Goal: Task Accomplishment & Management: Use online tool/utility

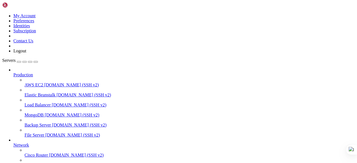
scroll to position [62, 0]
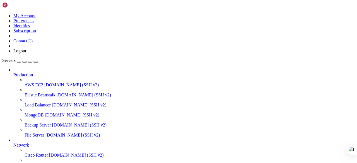
drag, startPoint x: 30, startPoint y: 326, endPoint x: 60, endPoint y: 326, distance: 29.9
drag, startPoint x: 35, startPoint y: 326, endPoint x: 60, endPoint y: 326, distance: 25.7
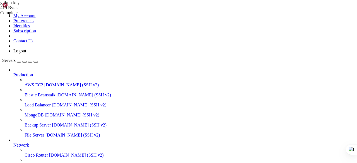
type input "/root"
drag, startPoint x: 16, startPoint y: 152, endPoint x: 24, endPoint y: 151, distance: 8.2
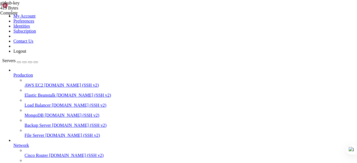
scroll to position [89566, 0]
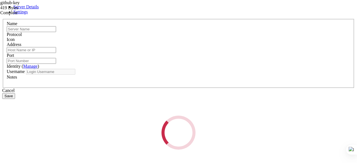
type input "Clip Insights VPS"
type input "[TECHNICAL_ID]"
type input "22"
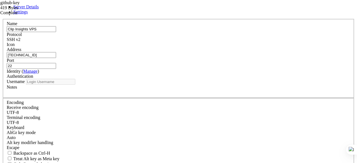
type input "root"
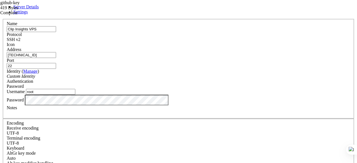
click at [142, 105] on div "Password" at bounding box center [179, 100] width 344 height 11
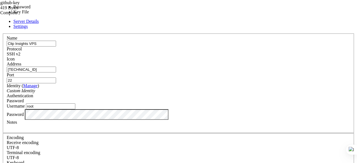
click at [233, 98] on div "Password" at bounding box center [179, 100] width 344 height 5
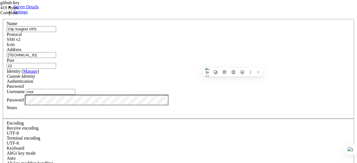
click at [233, 84] on div "Password" at bounding box center [179, 86] width 344 height 5
click at [28, 14] on span "Settings" at bounding box center [20, 11] width 15 height 5
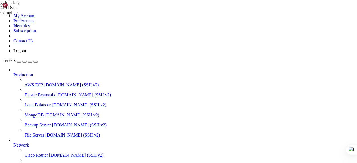
drag, startPoint x: 5, startPoint y: 362, endPoint x: 279, endPoint y: 381, distance: 274.6
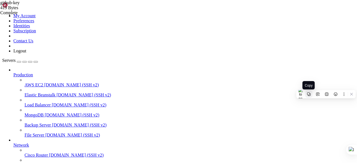
click at [310, 96] on icon at bounding box center [308, 94] width 3 height 3
drag, startPoint x: 163, startPoint y: 424, endPoint x: 138, endPoint y: 430, distance: 26.1
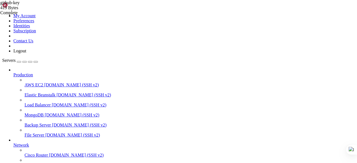
drag, startPoint x: 231, startPoint y: 440, endPoint x: 5, endPoint y: 421, distance: 226.8
click at [86, 118] on icon at bounding box center [85, 118] width 3 height 3
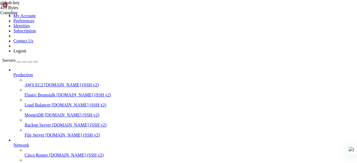
drag, startPoint x: 150, startPoint y: 427, endPoint x: 121, endPoint y: 425, distance: 29.1
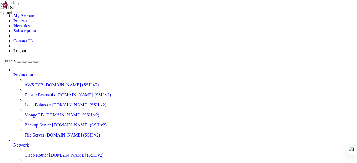
drag, startPoint x: 170, startPoint y: 417, endPoint x: 151, endPoint y: 418, distance: 19.0
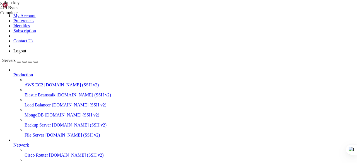
scroll to position [242769, 0]
drag, startPoint x: 164, startPoint y: 441, endPoint x: 141, endPoint y: 430, distance: 25.2
drag, startPoint x: 158, startPoint y: 445, endPoint x: 32, endPoint y: 423, distance: 127.9
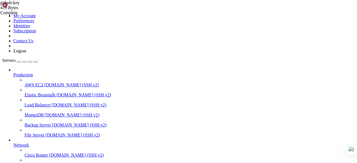
drag, startPoint x: 4, startPoint y: 415, endPoint x: 155, endPoint y: 449, distance: 153.9
drag, startPoint x: 6, startPoint y: 373, endPoint x: 158, endPoint y: 445, distance: 168.7
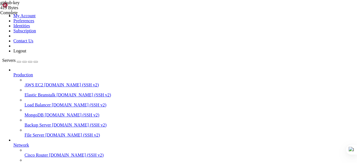
click at [209, 156] on icon at bounding box center [209, 158] width 4 height 4
drag, startPoint x: 171, startPoint y: 442, endPoint x: 149, endPoint y: 425, distance: 27.4
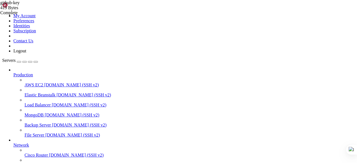
drag, startPoint x: 178, startPoint y: 426, endPoint x: 163, endPoint y: 421, distance: 15.3
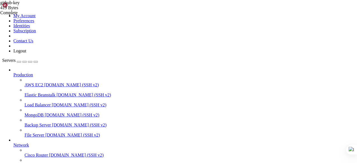
drag, startPoint x: 184, startPoint y: 435, endPoint x: 168, endPoint y: 435, distance: 16.2
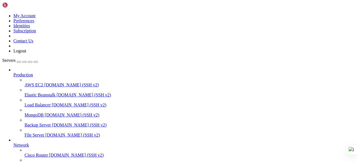
scroll to position [62, 0]
drag, startPoint x: 156, startPoint y: 398, endPoint x: 129, endPoint y: 398, distance: 26.8
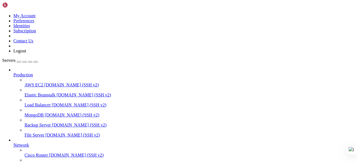
scroll to position [123, 0]
drag, startPoint x: 159, startPoint y: 434, endPoint x: 136, endPoint y: 439, distance: 24.2
drag, startPoint x: 158, startPoint y: 435, endPoint x: 11, endPoint y: 394, distance: 152.5
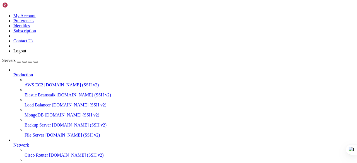
drag, startPoint x: 158, startPoint y: 434, endPoint x: 22, endPoint y: 401, distance: 139.6
drag, startPoint x: 4, startPoint y: 392, endPoint x: 160, endPoint y: 434, distance: 161.6
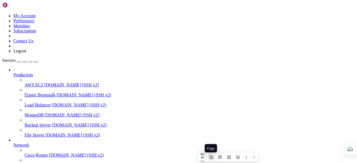
click at [209, 158] on icon at bounding box center [211, 157] width 4 height 4
drag, startPoint x: 150, startPoint y: 430, endPoint x: 136, endPoint y: 423, distance: 15.6
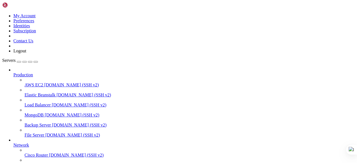
scroll to position [247, 0]
drag, startPoint x: 184, startPoint y: 418, endPoint x: 148, endPoint y: 418, distance: 36.5
drag, startPoint x: 172, startPoint y: 418, endPoint x: 138, endPoint y: 409, distance: 34.9
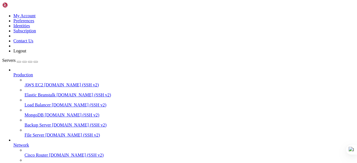
drag, startPoint x: 154, startPoint y: 378, endPoint x: 3, endPoint y: 362, distance: 151.5
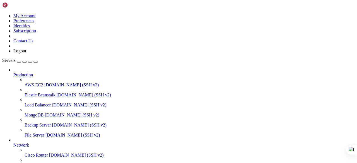
drag, startPoint x: 155, startPoint y: 378, endPoint x: 5, endPoint y: 364, distance: 151.0
drag, startPoint x: 13, startPoint y: 365, endPoint x: 153, endPoint y: 377, distance: 140.8
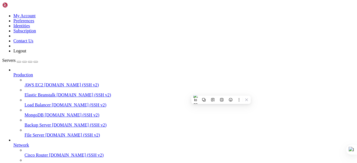
drag, startPoint x: 160, startPoint y: 391, endPoint x: 121, endPoint y: 404, distance: 41.2
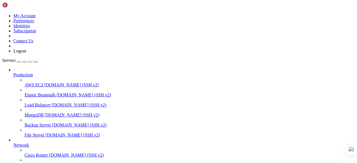
scroll to position [356, 0]
drag, startPoint x: 172, startPoint y: 395, endPoint x: 141, endPoint y: 398, distance: 30.6
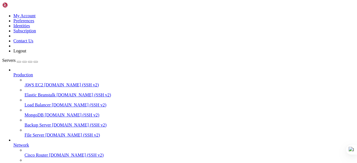
scroll to position [493, 0]
drag, startPoint x: 174, startPoint y: 415, endPoint x: 144, endPoint y: 406, distance: 31.4
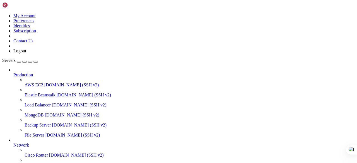
drag, startPoint x: 176, startPoint y: 409, endPoint x: 160, endPoint y: 411, distance: 15.7
drag, startPoint x: 165, startPoint y: 434, endPoint x: 4, endPoint y: 417, distance: 161.8
drag, startPoint x: 85, startPoint y: 125, endPoint x: 15, endPoint y: 99, distance: 74.3
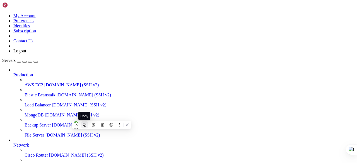
click at [85, 125] on icon at bounding box center [85, 125] width 4 height 4
drag, startPoint x: 199, startPoint y: 436, endPoint x: 215, endPoint y: 388, distance: 50.6
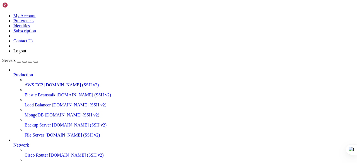
scroll to position [536, 0]
drag, startPoint x: 175, startPoint y: 429, endPoint x: 157, endPoint y: 420, distance: 20.0
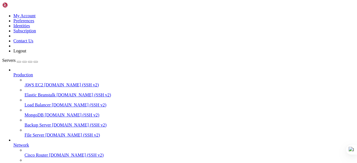
drag, startPoint x: 169, startPoint y: 423, endPoint x: 143, endPoint y: 424, distance: 25.7
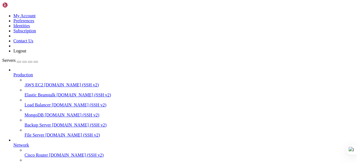
drag, startPoint x: 5, startPoint y: 407, endPoint x: 225, endPoint y: 430, distance: 221.5
click at [277, 154] on icon at bounding box center [276, 153] width 4 height 4
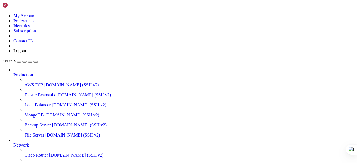
drag, startPoint x: 164, startPoint y: 432, endPoint x: 140, endPoint y: 425, distance: 25.2
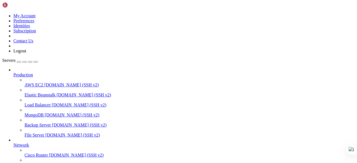
scroll to position [678, 0]
drag, startPoint x: 174, startPoint y: 410, endPoint x: 166, endPoint y: 412, distance: 7.8
drag, startPoint x: 163, startPoint y: 434, endPoint x: 0, endPoint y: 418, distance: 163.6
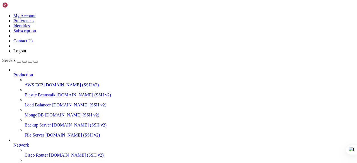
click html "Page up Keyboard interrupt received, exiting. (clip-insights3) ⚡  🐍 clip-insig…"
drag, startPoint x: 163, startPoint y: 432, endPoint x: 35, endPoint y: 412, distance: 130.1
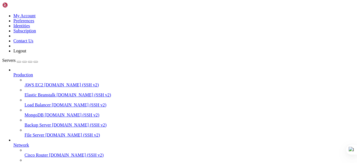
drag, startPoint x: 163, startPoint y: 435, endPoint x: 5, endPoint y: 415, distance: 159.7
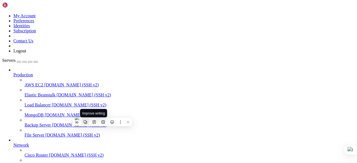
click at [87, 124] on icon at bounding box center [85, 122] width 4 height 4
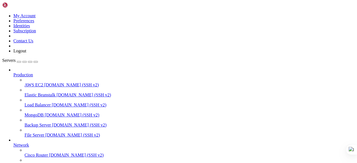
drag, startPoint x: 177, startPoint y: 432, endPoint x: 131, endPoint y: 426, distance: 46.2
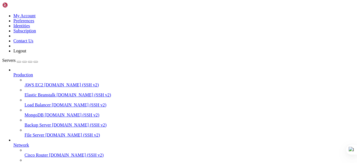
drag, startPoint x: 196, startPoint y: 430, endPoint x: 224, endPoint y: 427, distance: 28.0
drag, startPoint x: 166, startPoint y: 413, endPoint x: 143, endPoint y: 409, distance: 23.4
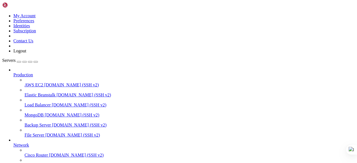
drag, startPoint x: 198, startPoint y: 397, endPoint x: 203, endPoint y: 393, distance: 5.8
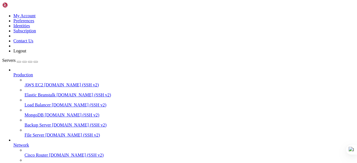
scroll to position [1114, 0]
drag, startPoint x: 162, startPoint y: 356, endPoint x: 5, endPoint y: 335, distance: 157.8
click at [85, 45] on button at bounding box center [85, 43] width 7 height 7
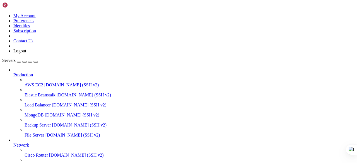
drag, startPoint x: 110, startPoint y: 389, endPoint x: 71, endPoint y: 384, distance: 39.6
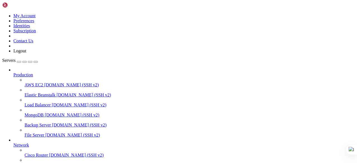
drag, startPoint x: 176, startPoint y: 401, endPoint x: 144, endPoint y: 402, distance: 32.7
drag, startPoint x: 183, startPoint y: 432, endPoint x: 166, endPoint y: 432, distance: 17.3
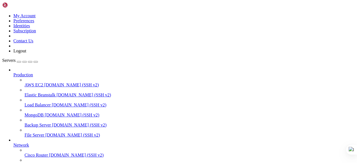
scroll to position [1171, 0]
drag, startPoint x: 230, startPoint y: 424, endPoint x: 10, endPoint y: 358, distance: 229.4
drag, startPoint x: 4, startPoint y: 353, endPoint x: 142, endPoint y: 380, distance: 140.4
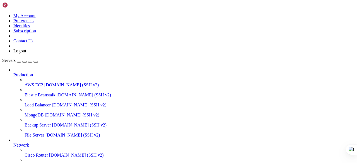
drag, startPoint x: 160, startPoint y: 395, endPoint x: 5, endPoint y: 355, distance: 159.9
click at [85, 63] on icon at bounding box center [85, 62] width 3 height 3
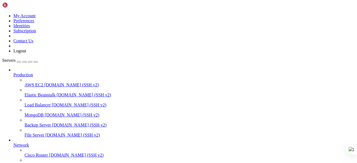
scroll to position [3, 1]
drag, startPoint x: 149, startPoint y: 403, endPoint x: 112, endPoint y: 409, distance: 38.0
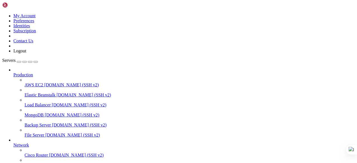
drag, startPoint x: 168, startPoint y: 426, endPoint x: 104, endPoint y: 432, distance: 64.7
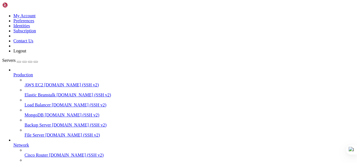
scroll to position [1332, 0]
drag, startPoint x: 113, startPoint y: 428, endPoint x: 149, endPoint y: 430, distance: 35.5
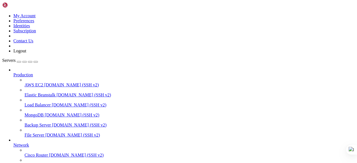
drag, startPoint x: 210, startPoint y: 411, endPoint x: 162, endPoint y: 430, distance: 50.9
drag, startPoint x: 123, startPoint y: 426, endPoint x: 236, endPoint y: 426, distance: 112.7
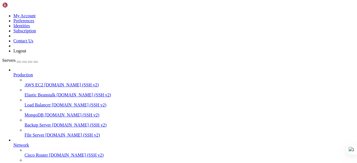
scroll to position [1389, 0]
drag, startPoint x: 165, startPoint y: 419, endPoint x: 127, endPoint y: 421, distance: 38.0
drag, startPoint x: 160, startPoint y: 423, endPoint x: 110, endPoint y: 410, distance: 51.9
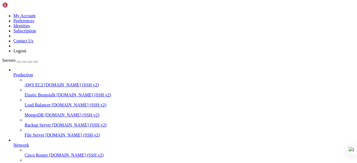
drag, startPoint x: 162, startPoint y: 434, endPoint x: 3, endPoint y: 391, distance: 165.0
drag, startPoint x: 160, startPoint y: 433, endPoint x: 4, endPoint y: 391, distance: 160.7
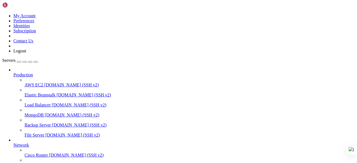
click at [85, 99] on icon at bounding box center [85, 99] width 4 height 4
drag, startPoint x: 140, startPoint y: 429, endPoint x: 3, endPoint y: 389, distance: 143.0
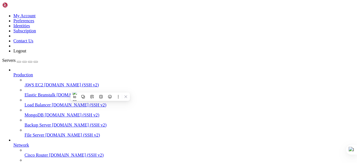
drag, startPoint x: 159, startPoint y: 435, endPoint x: 5, endPoint y: 363, distance: 170.2
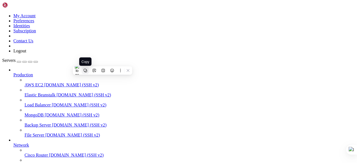
click at [84, 72] on button at bounding box center [85, 70] width 7 height 7
drag, startPoint x: 177, startPoint y: 399, endPoint x: 133, endPoint y: 397, distance: 43.3
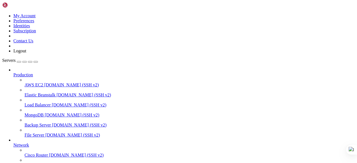
scroll to position [1475, 0]
drag, startPoint x: 221, startPoint y: 420, endPoint x: 93, endPoint y: 405, distance: 128.9
drag, startPoint x: 129, startPoint y: 401, endPoint x: 94, endPoint y: 397, distance: 34.5
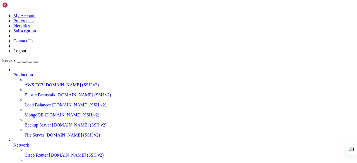
drag, startPoint x: 146, startPoint y: 408, endPoint x: 89, endPoint y: 400, distance: 58.3
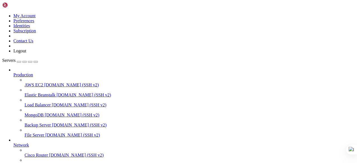
drag, startPoint x: 321, startPoint y: 461, endPoint x: 13, endPoint y: 350, distance: 327.3
drag, startPoint x: 3, startPoint y: 339, endPoint x: 163, endPoint y: 389, distance: 167.0
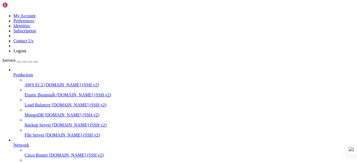
drag, startPoint x: 262, startPoint y: 421, endPoint x: 5, endPoint y: 364, distance: 263.3
click at [83, 71] on button at bounding box center [85, 71] width 7 height 7
drag, startPoint x: 5, startPoint y: 359, endPoint x: 82, endPoint y: 396, distance: 85.6
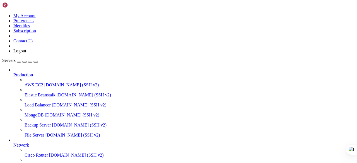
click at [133, 119] on icon at bounding box center [133, 119] width 4 height 4
drag, startPoint x: 157, startPoint y: 426, endPoint x: 135, endPoint y: 426, distance: 21.8
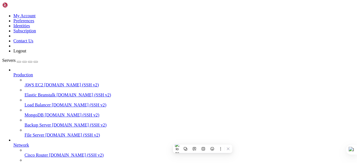
scroll to position [1883, 0]
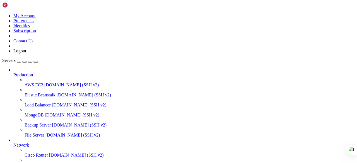
drag, startPoint x: 143, startPoint y: 422, endPoint x: 97, endPoint y: 422, distance: 46.9
drag, startPoint x: 105, startPoint y: 403, endPoint x: 66, endPoint y: 396, distance: 39.4
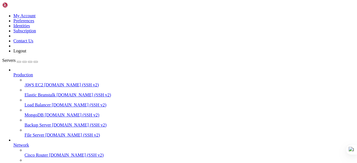
scroll to position [1944, 0]
drag, startPoint x: 129, startPoint y: 426, endPoint x: 85, endPoint y: 417, distance: 44.9
drag, startPoint x: 125, startPoint y: 416, endPoint x: 85, endPoint y: 416, distance: 39.9
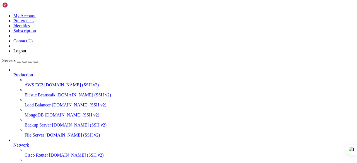
drag, startPoint x: 165, startPoint y: 423, endPoint x: 94, endPoint y: 418, distance: 70.7
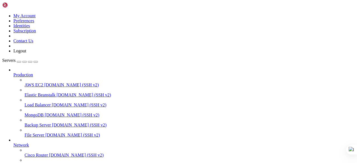
scroll to position [2404, 0]
drag, startPoint x: 163, startPoint y: 395, endPoint x: 126, endPoint y: 417, distance: 43.5
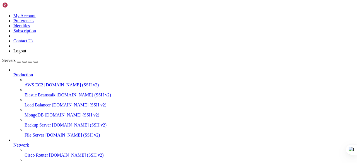
drag, startPoint x: 156, startPoint y: 417, endPoint x: 128, endPoint y: 420, distance: 27.8
drag, startPoint x: 192, startPoint y: 413, endPoint x: 56, endPoint y: 385, distance: 138.8
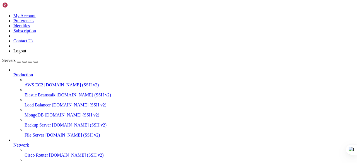
scroll to position [3523, 0]
